Goal: Obtain resource: Obtain resource

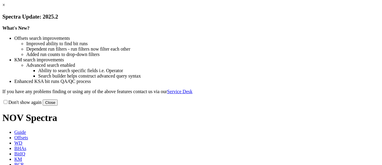
click at [5, 7] on link "×" at bounding box center [3, 4] width 3 height 5
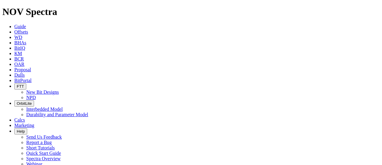
click at [32, 78] on span "BitPortal" at bounding box center [22, 80] width 17 height 5
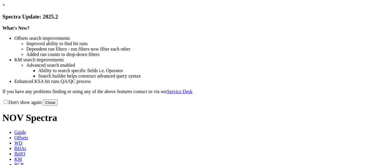
click at [5, 7] on link "×" at bounding box center [3, 4] width 3 height 5
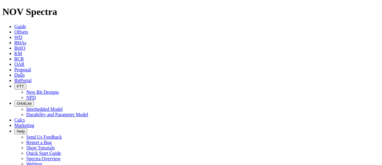
select select "12.25"
checkbox input "false"
select select "? number:12.25 ?"
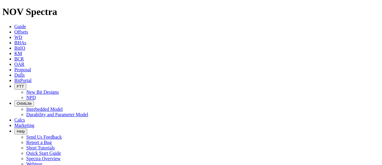
click at [32, 78] on span "BitPortal" at bounding box center [22, 80] width 17 height 5
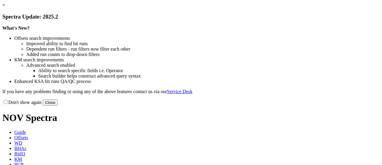
click at [5, 7] on link "×" at bounding box center [3, 4] width 3 height 5
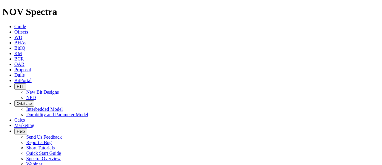
scroll to position [286, 0]
select select "12.25"
checkbox input "false"
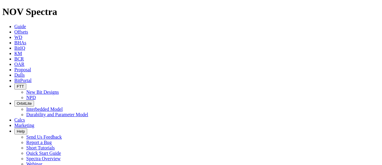
select select "? number:12.25 ?"
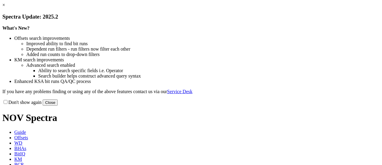
click at [5, 7] on link "×" at bounding box center [3, 4] width 3 height 5
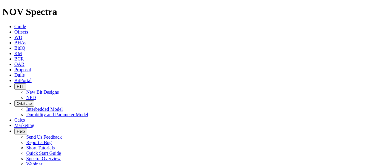
scroll to position [286, 0]
select select "12.25"
checkbox input "false"
